Goal: Information Seeking & Learning: Learn about a topic

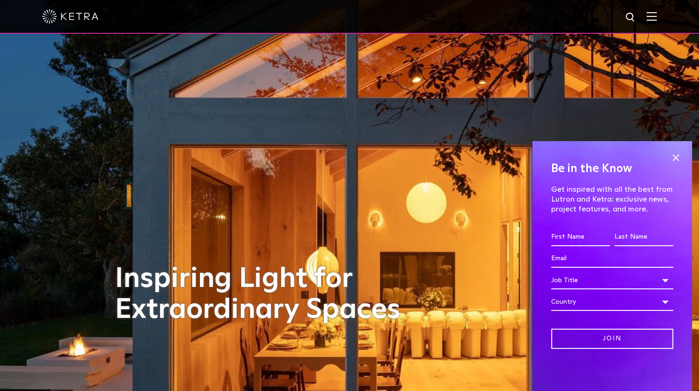
scroll to position [342, 0]
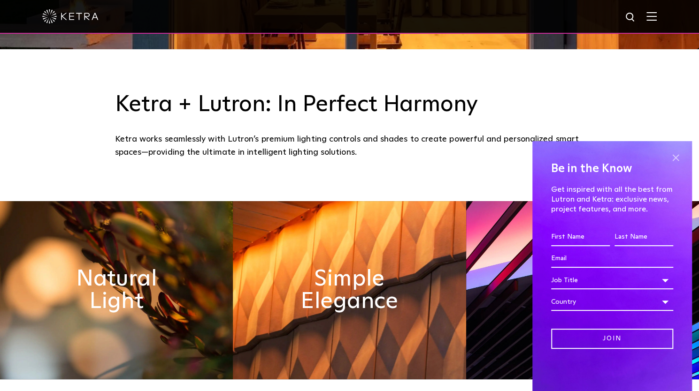
click at [676, 154] on span at bounding box center [675, 158] width 14 height 14
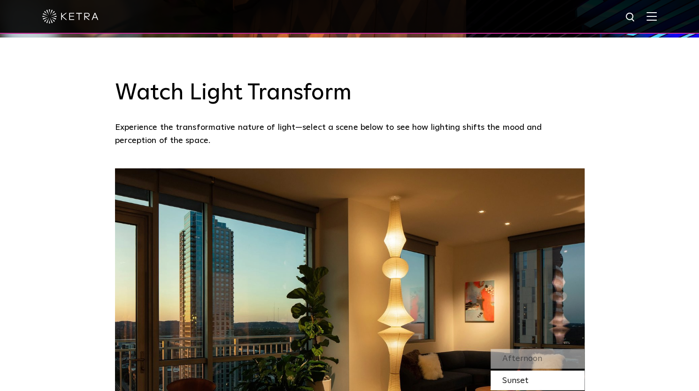
scroll to position [1027, 0]
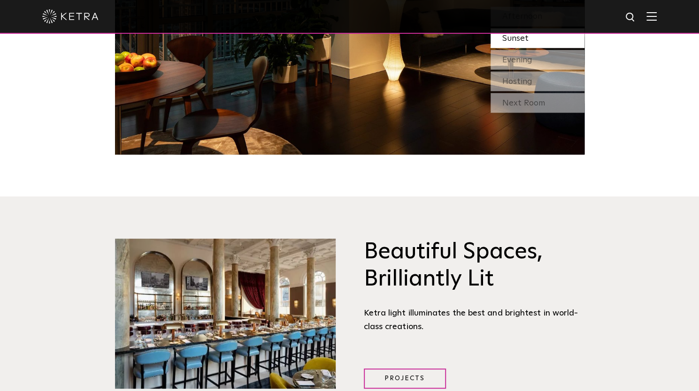
click at [696, 212] on div "Beautiful Spaces, Brilliantly Lit Ketra light illuminates the best and brightes…" at bounding box center [349, 314] width 699 height 235
click at [697, 269] on div "Beautiful Spaces, Brilliantly Lit Ketra light illuminates the best and brightes…" at bounding box center [349, 314] width 699 height 235
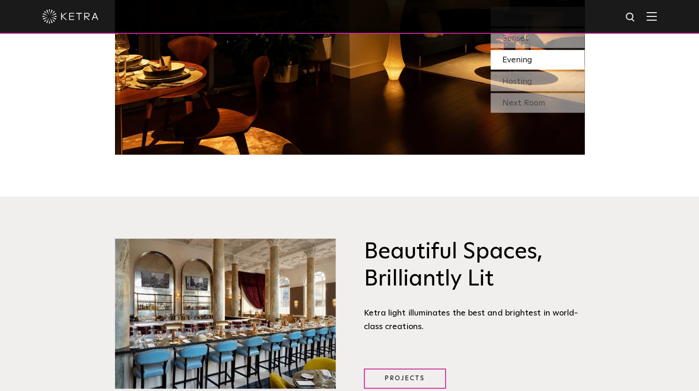
click at [698, 270] on div "Beautiful Spaces, Brilliantly Lit Ketra light illuminates the best and brightes…" at bounding box center [349, 314] width 699 height 235
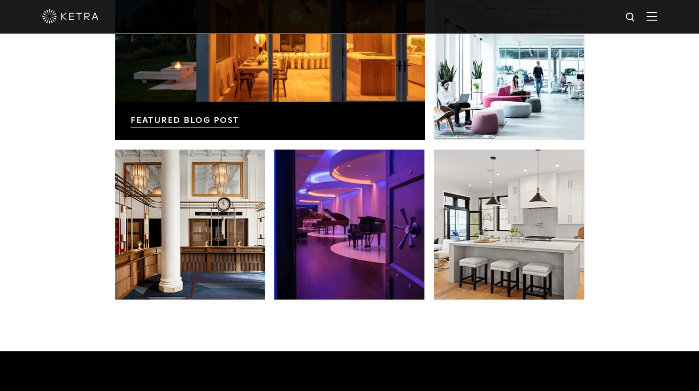
scroll to position [1973, 0]
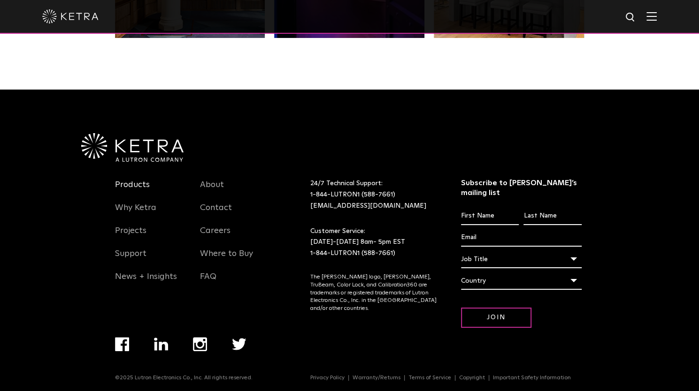
click at [128, 190] on link "Products" at bounding box center [132, 191] width 35 height 22
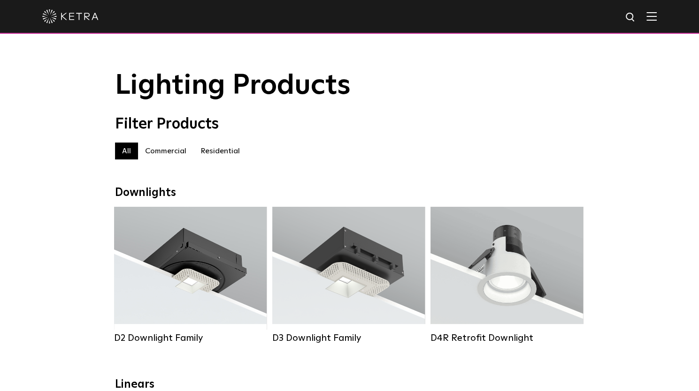
click at [194, 156] on label "Residential" at bounding box center [220, 151] width 54 height 17
click at [207, 155] on label "Residential" at bounding box center [220, 151] width 54 height 17
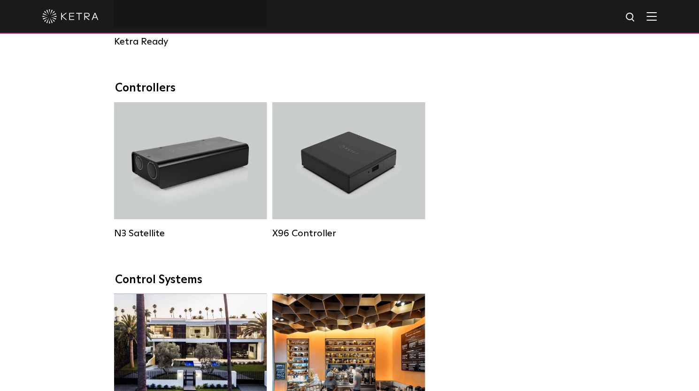
scroll to position [1370, 0]
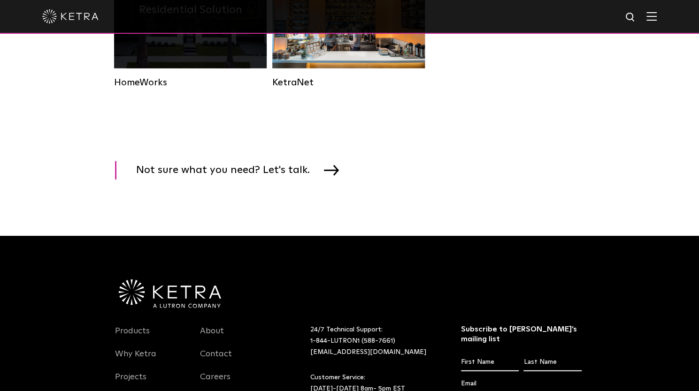
click at [233, 88] on div "HomeWorks" at bounding box center [190, 82] width 153 height 11
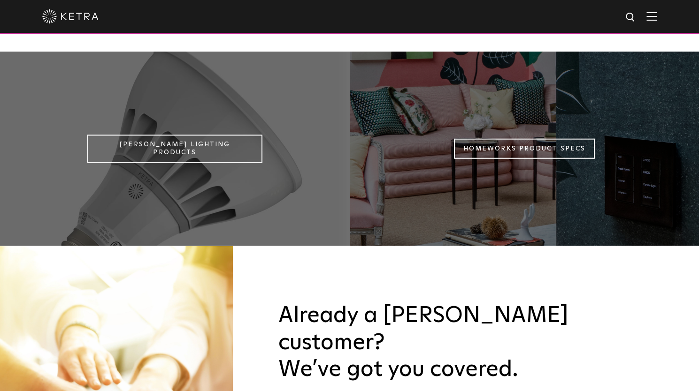
scroll to position [830, 0]
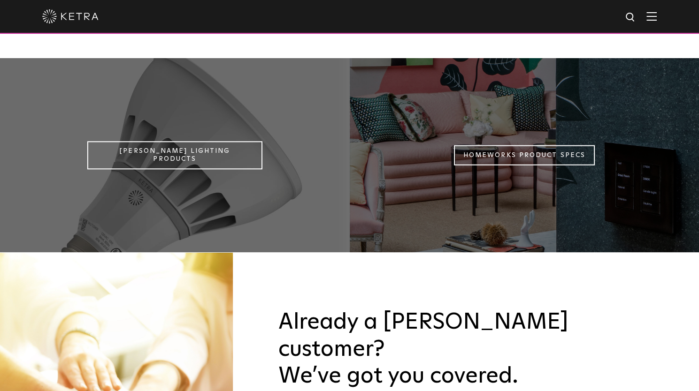
click at [186, 102] on div at bounding box center [175, 155] width 350 height 194
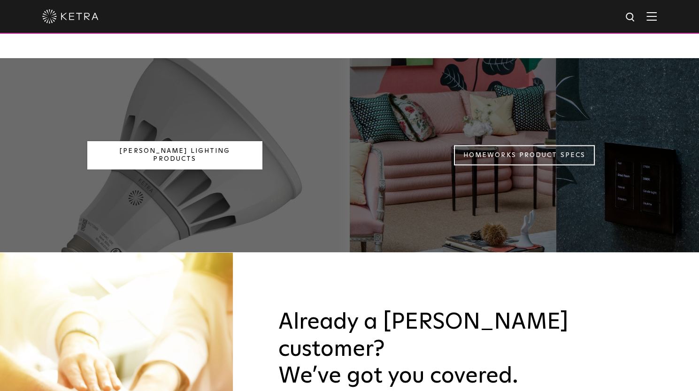
click at [185, 141] on link "Ketra Lighting Products" at bounding box center [174, 155] width 175 height 28
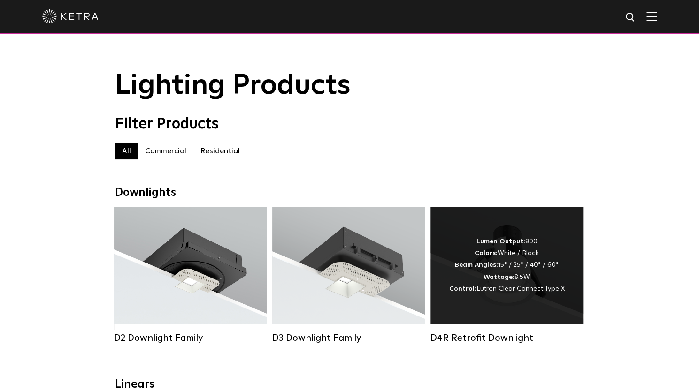
click at [437, 303] on div "Lumen Output: 800 Colors: White / Black Beam Angles: 15° / 25° / 40° / 60° Watt…" at bounding box center [506, 265] width 153 height 117
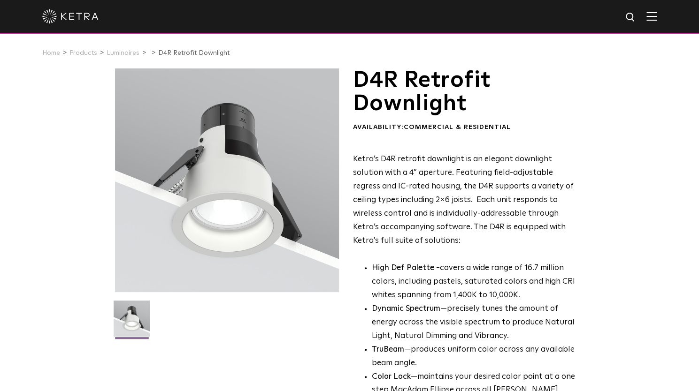
scroll to position [342, 0]
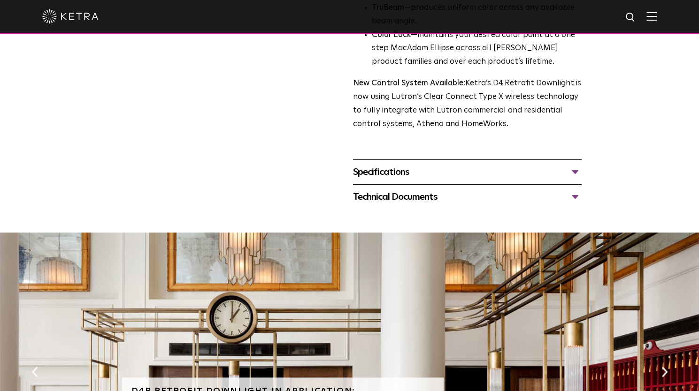
click at [577, 173] on div "Specifications" at bounding box center [467, 172] width 229 height 15
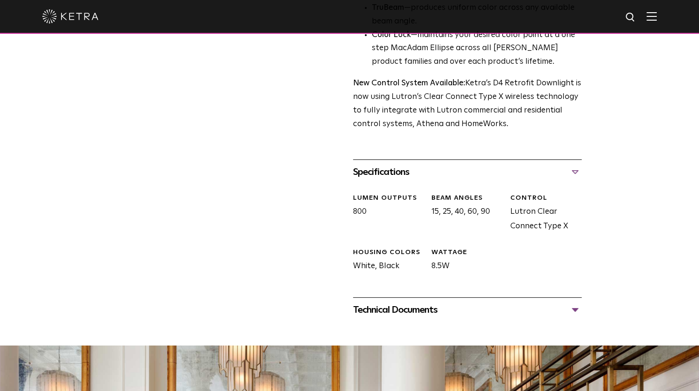
click at [577, 314] on div "Technical Documents" at bounding box center [467, 310] width 229 height 15
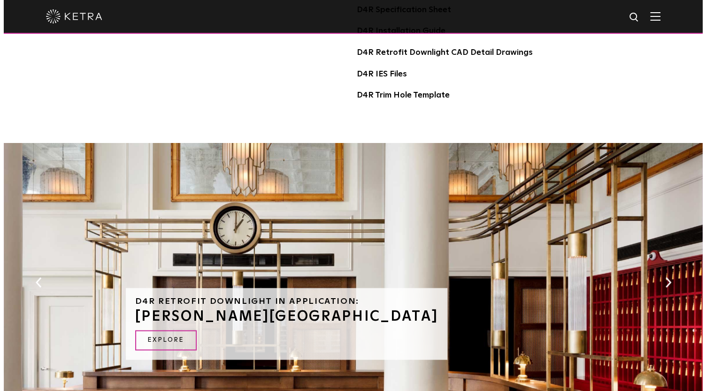
scroll to position [557, 0]
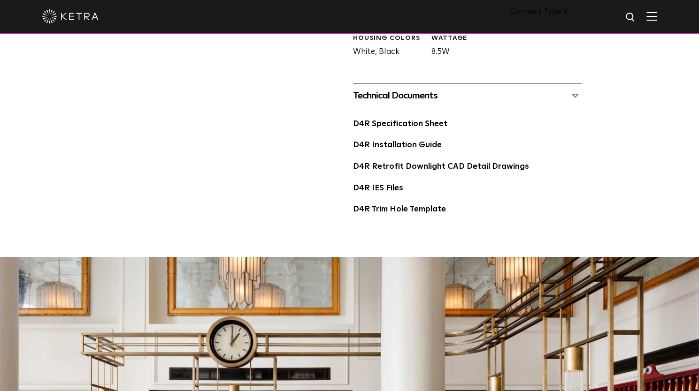
click at [657, 22] on div at bounding box center [349, 16] width 614 height 33
click at [657, 20] on img at bounding box center [651, 16] width 10 height 9
